Goal: Task Accomplishment & Management: Manage account settings

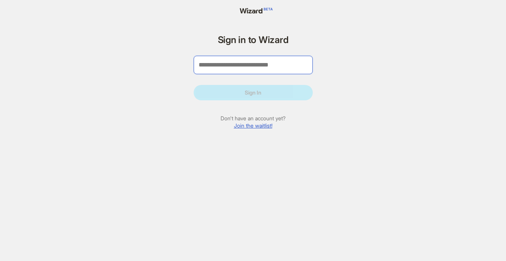
click at [204, 58] on input "tel" at bounding box center [253, 65] width 119 height 18
click at [171, 95] on div "Sign in to Wizard Sign In Don't have an account yet? Join the waitlist! Welcome…" at bounding box center [253, 130] width 506 height 261
click at [268, 61] on input "tel" at bounding box center [253, 65] width 119 height 18
click at [315, 139] on div "Sign in to Wizard Sign In Don't have an account yet? Join the waitlist!" at bounding box center [253, 130] width 134 height 261
click at [268, 69] on input "tel" at bounding box center [253, 65] width 119 height 18
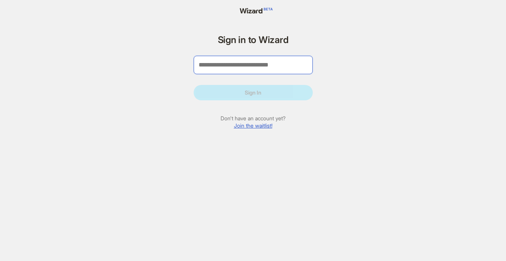
click at [272, 59] on input "tel" at bounding box center [253, 65] width 119 height 18
click at [278, 47] on form "Sign in to Wizard Sign In Don't have an account yet? Join the waitlist!" at bounding box center [253, 84] width 119 height 99
click at [247, 71] on input "tel" at bounding box center [253, 65] width 119 height 18
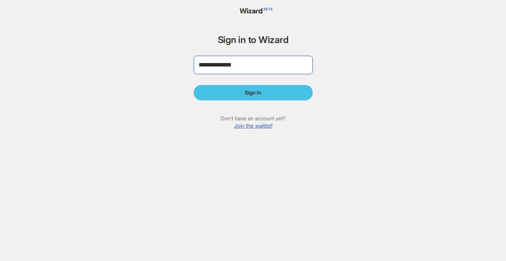
type input "**********"
click at [275, 94] on button "Sign In" at bounding box center [253, 92] width 119 height 15
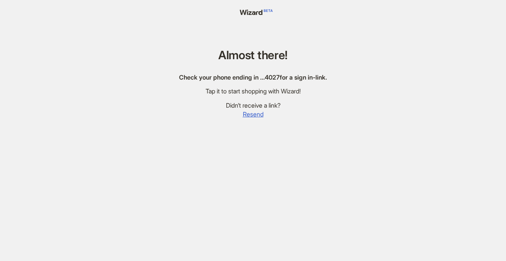
click at [267, 58] on h1 "Almost there!" at bounding box center [253, 55] width 148 height 13
click at [261, 93] on div "Tap it to start shopping with Wizard!" at bounding box center [253, 91] width 148 height 8
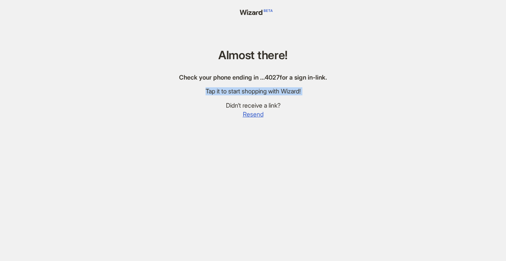
click at [261, 93] on div "Tap it to start shopping with Wizard!" at bounding box center [253, 91] width 148 height 8
click at [277, 97] on div "Almost there! Check your phone ending in … 4027 for a sign in-link. Tap it to s…" at bounding box center [253, 139] width 166 height 279
click at [276, 108] on div "Didn’t receive a link?" at bounding box center [253, 105] width 148 height 8
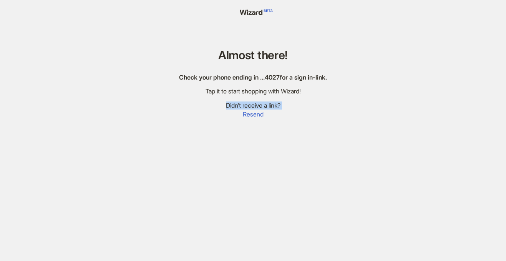
click at [285, 108] on div "Didn’t receive a link?" at bounding box center [253, 105] width 148 height 8
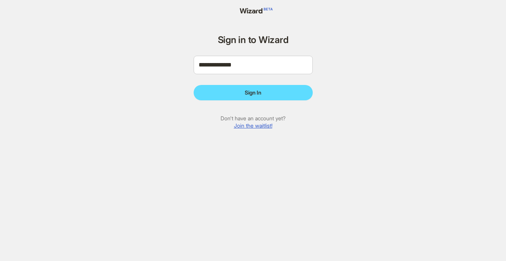
click at [259, 125] on link "Join the waitlist!" at bounding box center [253, 125] width 38 height 7
click at [240, 126] on link "Join the waitlist!" at bounding box center [253, 125] width 38 height 7
